Goal: Task Accomplishment & Management: Use online tool/utility

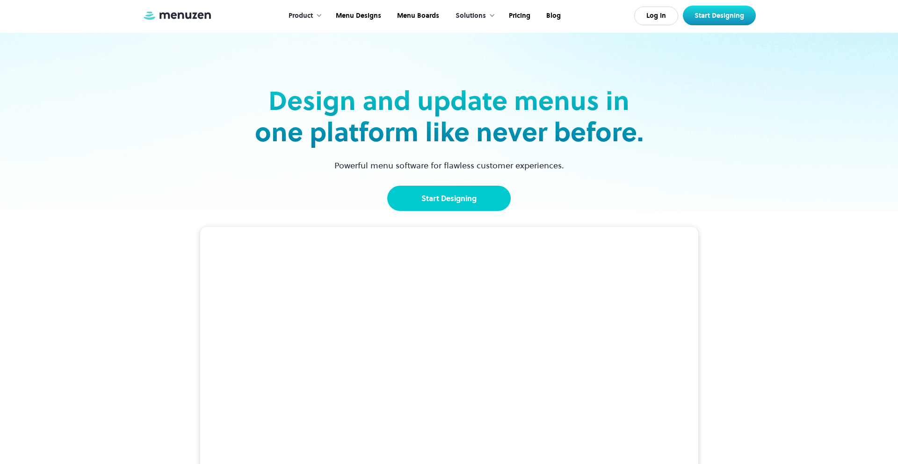
click at [450, 195] on link "Start Designing" at bounding box center [448, 198] width 123 height 25
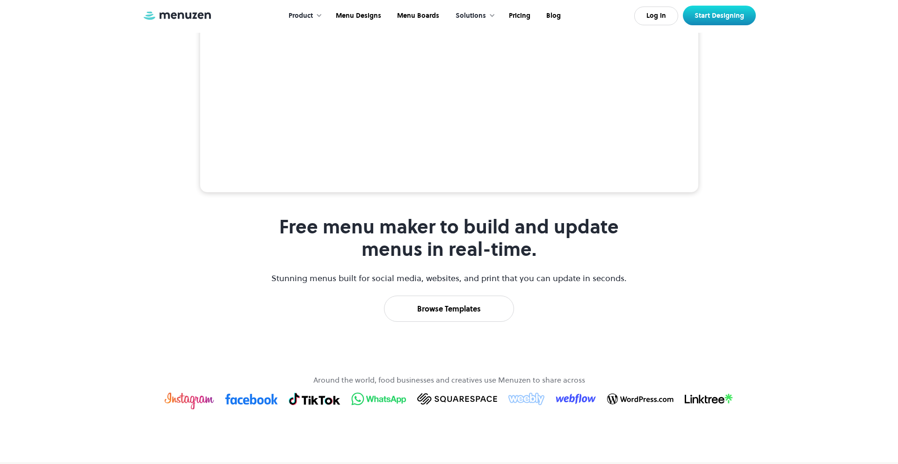
scroll to position [284, 0]
